Goal: Participate in discussion

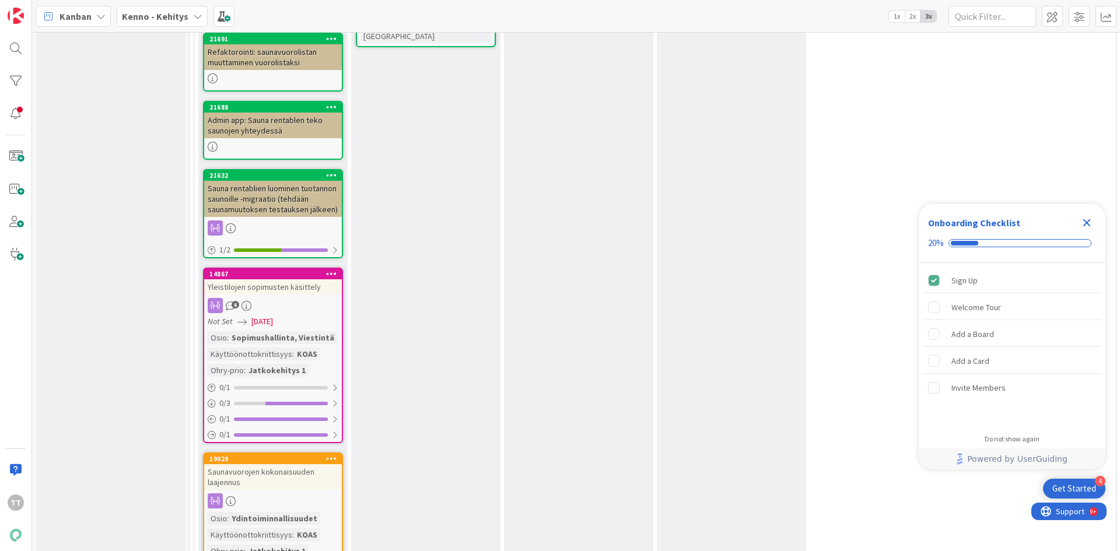
scroll to position [7177, 0]
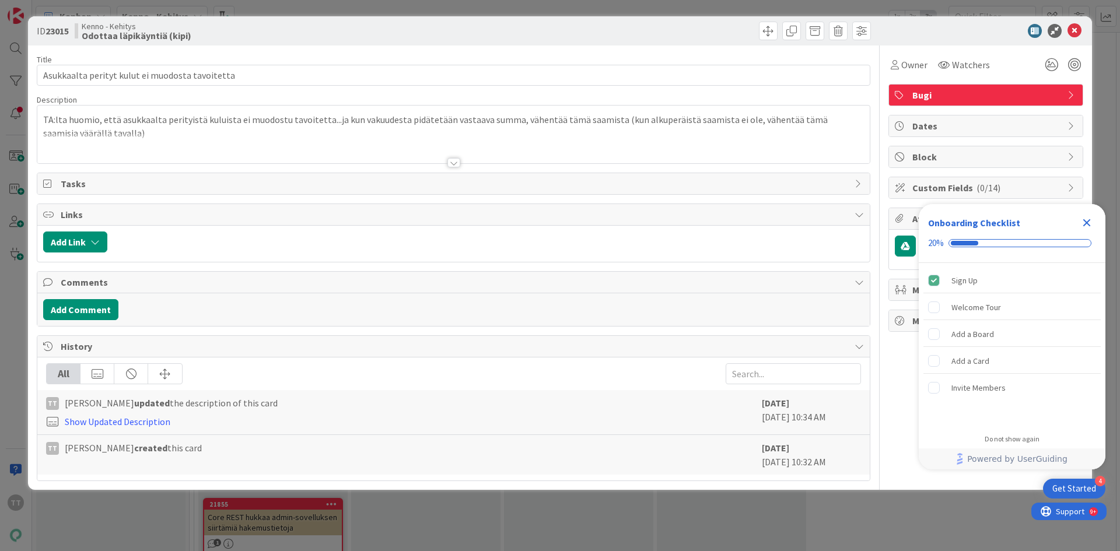
click at [453, 163] on div at bounding box center [454, 162] width 13 height 9
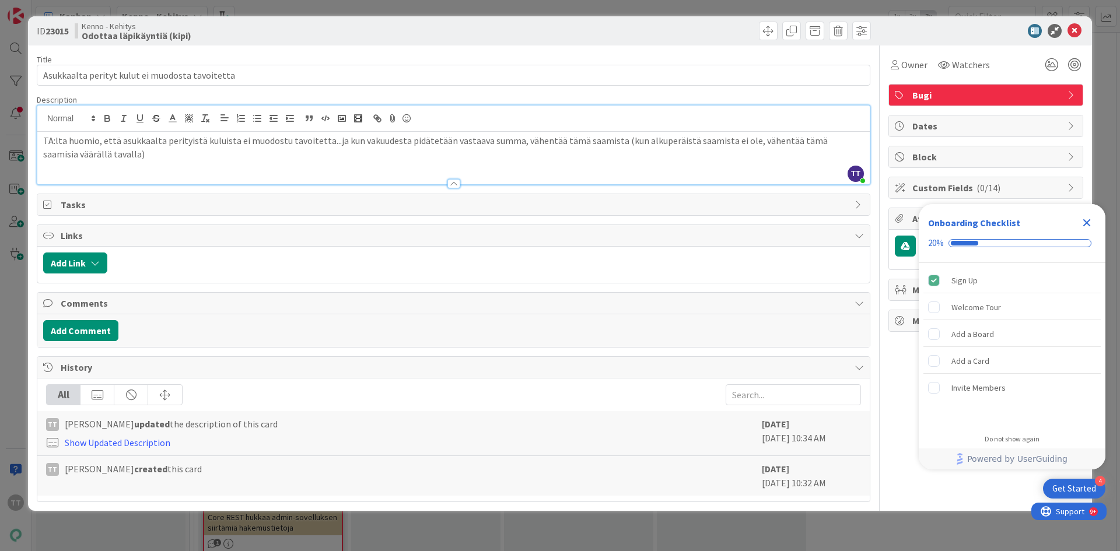
click at [114, 153] on p "TA:lta huomio, että asukkaalta perityistä kuluista ei muodostu tavoitetta...ja …" at bounding box center [453, 147] width 821 height 26
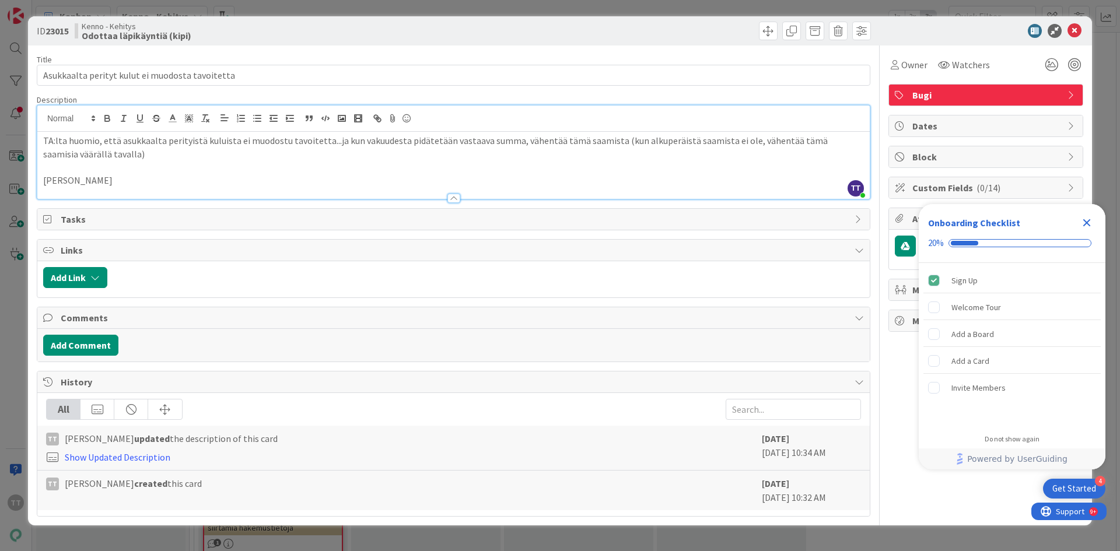
click at [61, 182] on p "[PERSON_NAME]" at bounding box center [453, 180] width 821 height 13
drag, startPoint x: 354, startPoint y: 184, endPoint x: 268, endPoint y: 182, distance: 86.4
click at [268, 182] on p "[PERSON_NAME] "kulu huoneistotarkastukselta" ei muodosta tavoitetta --> tämä on…" at bounding box center [453, 180] width 821 height 13
click at [1070, 35] on icon at bounding box center [1075, 31] width 14 height 14
